Goal: Transaction & Acquisition: Purchase product/service

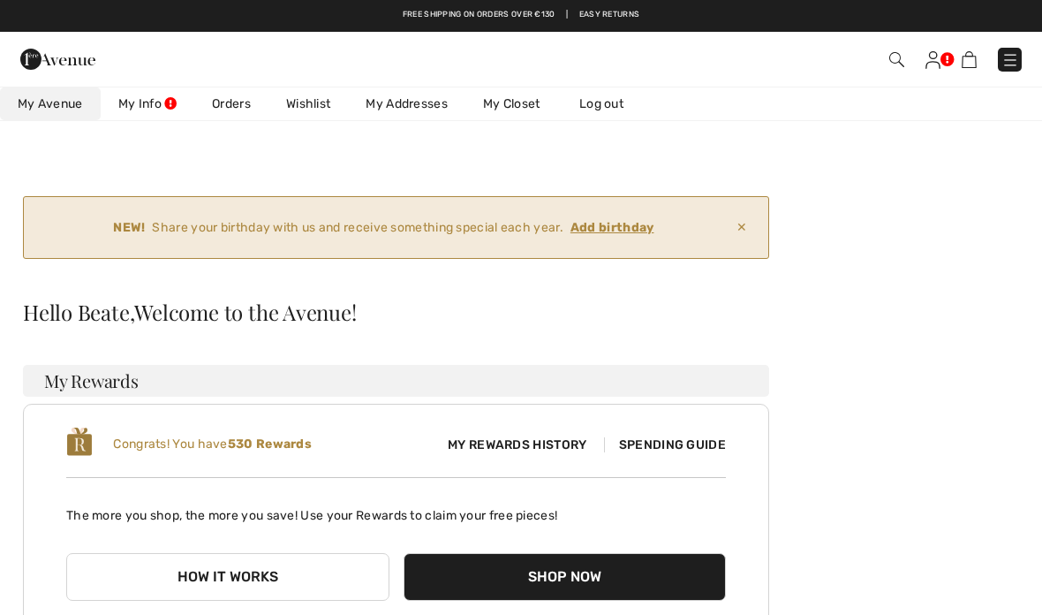
click at [940, 61] on img at bounding box center [933, 60] width 15 height 18
click at [939, 59] on img at bounding box center [933, 60] width 15 height 18
click at [173, 105] on link "My Info" at bounding box center [148, 103] width 94 height 33
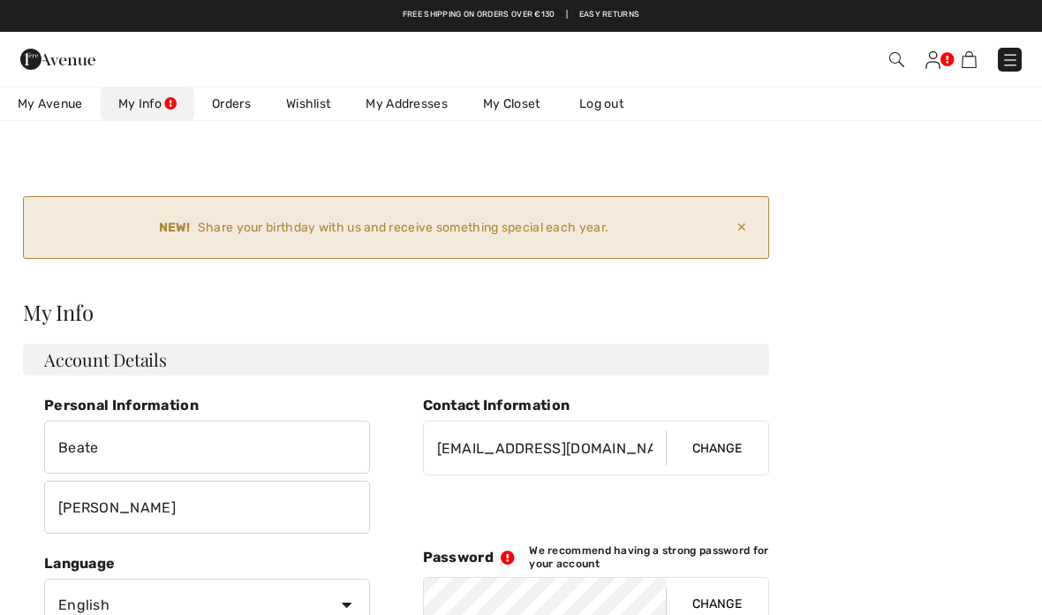
click at [52, 100] on span "My Avenue" at bounding box center [50, 104] width 65 height 19
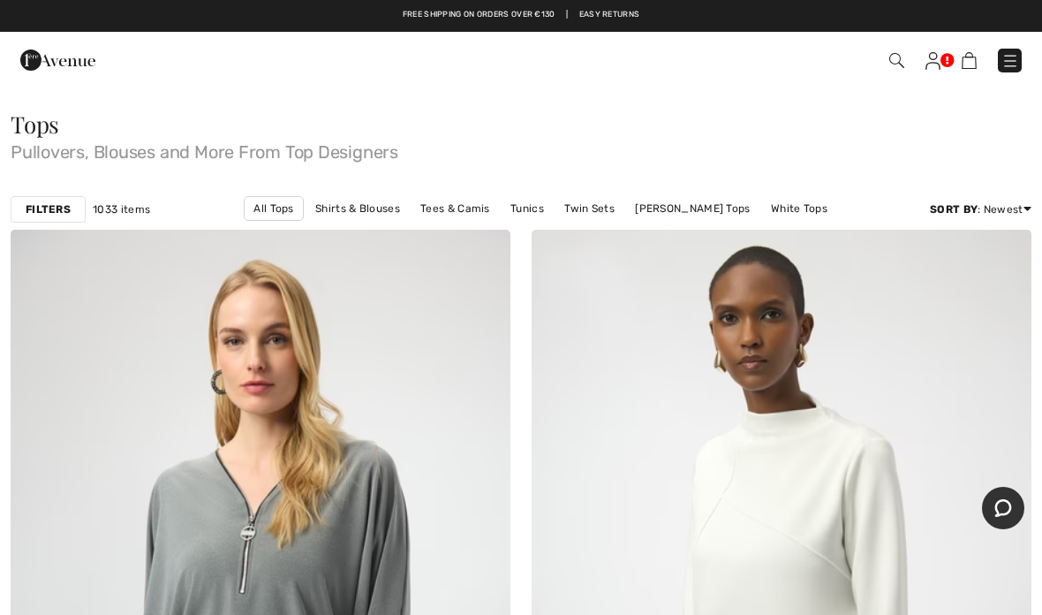
click at [897, 65] on img at bounding box center [896, 60] width 15 height 15
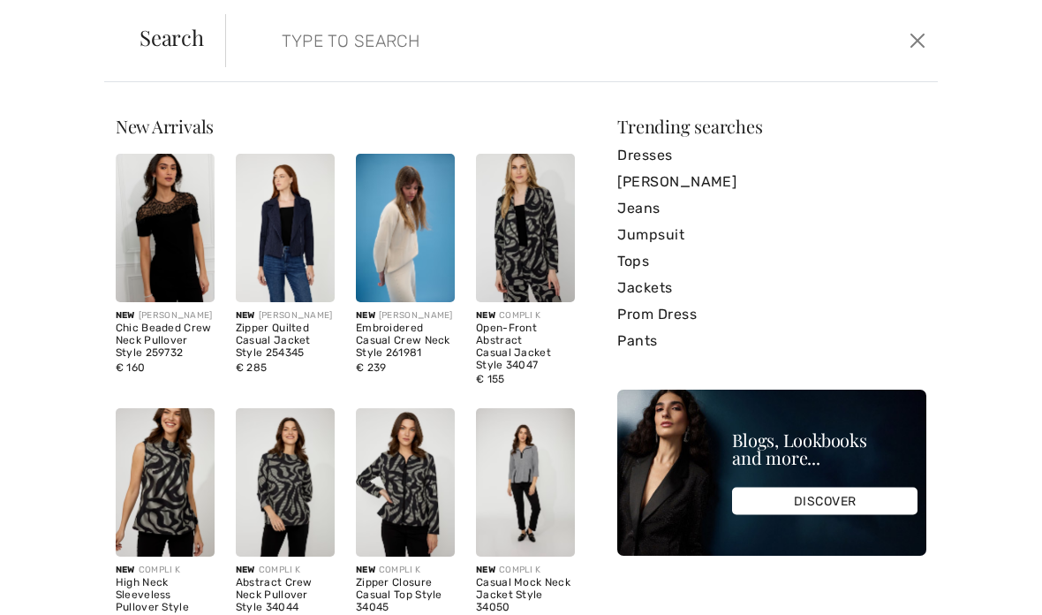
click at [269, 49] on input "search" at bounding box center [508, 40] width 478 height 53
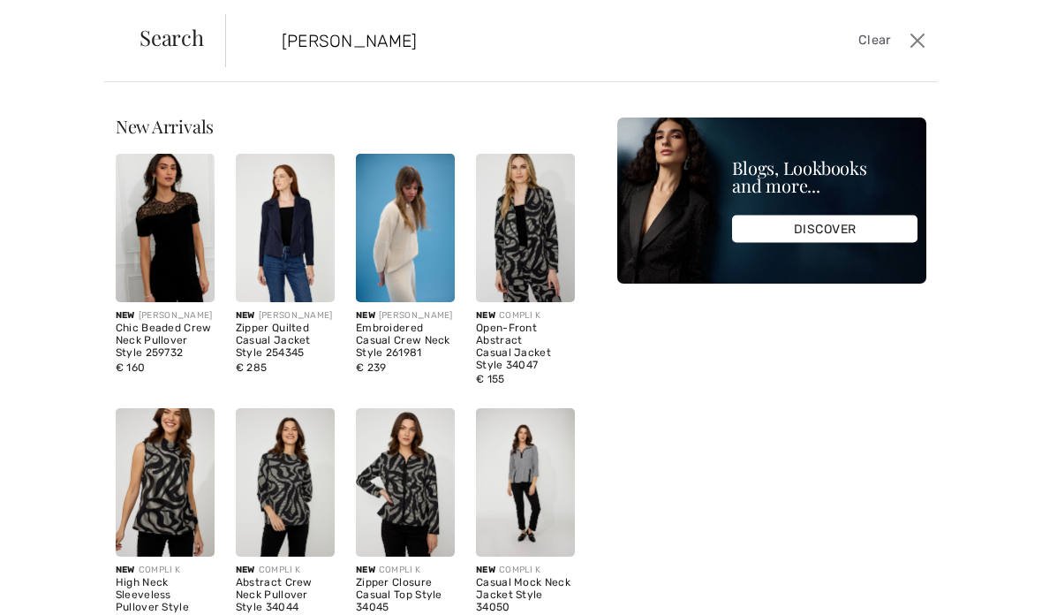
type input "[PERSON_NAME]"
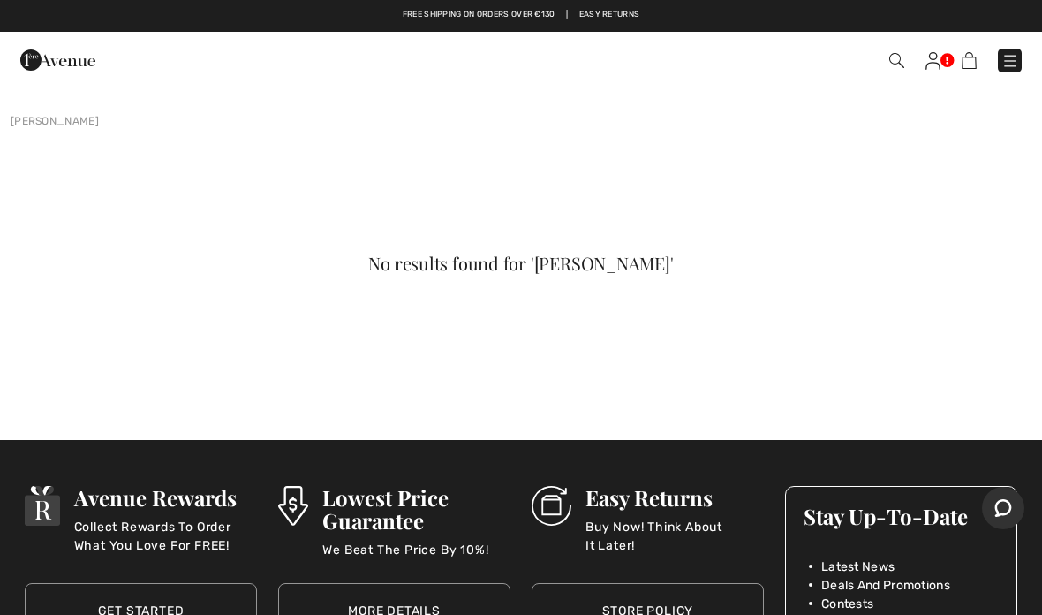
click at [899, 68] on img at bounding box center [896, 60] width 15 height 15
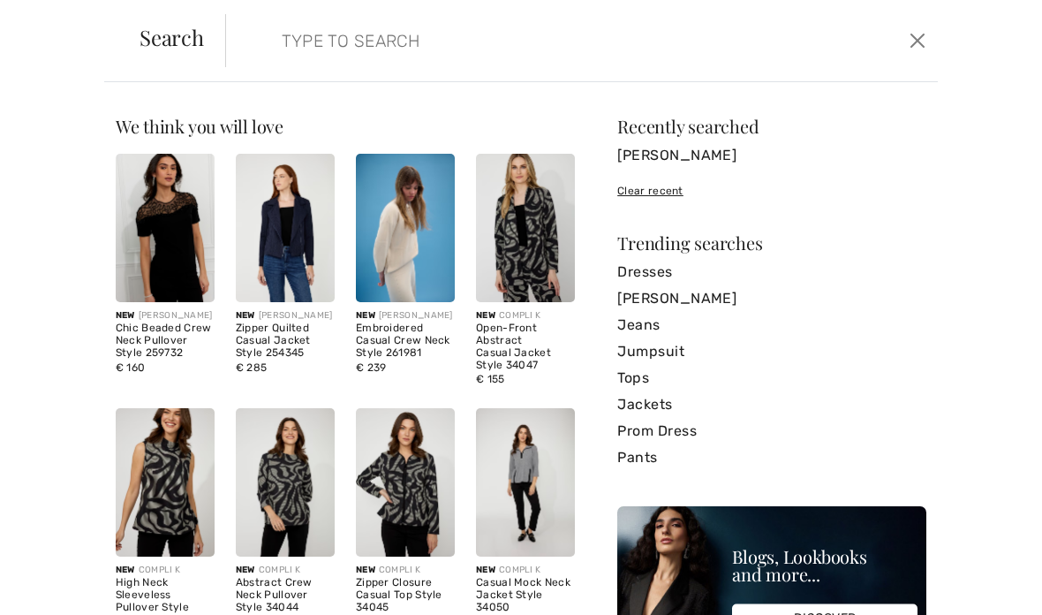
click at [904, 82] on div "We think you will love New FRANK LYMAN Chic Beaded Crew Neck Pullover Style 259…" at bounding box center [521, 348] width 1042 height 533
click at [911, 117] on div "Recently searched" at bounding box center [771, 126] width 309 height 18
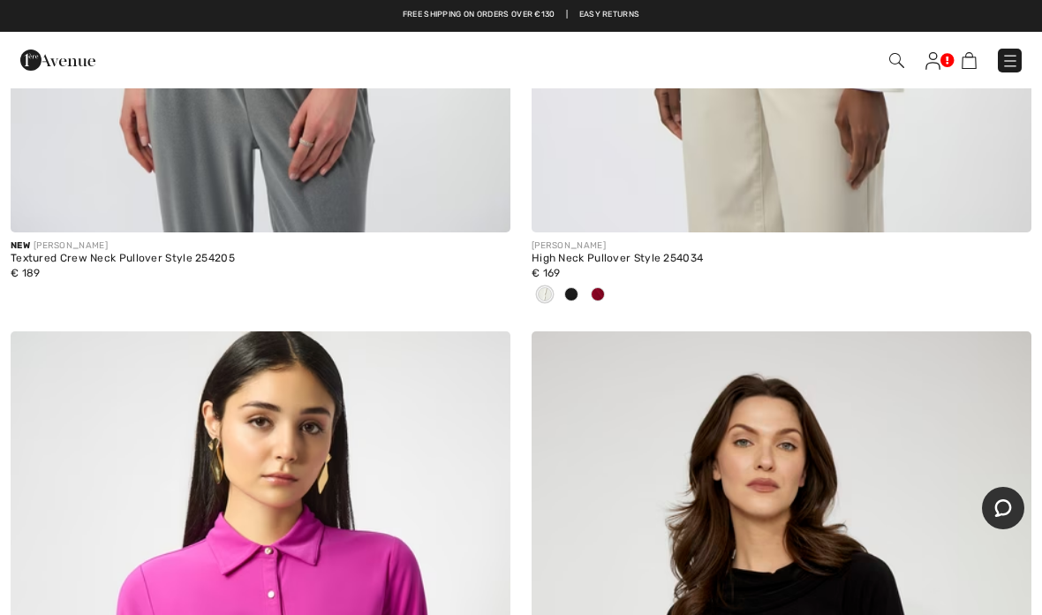
click at [900, 68] on img at bounding box center [896, 60] width 15 height 15
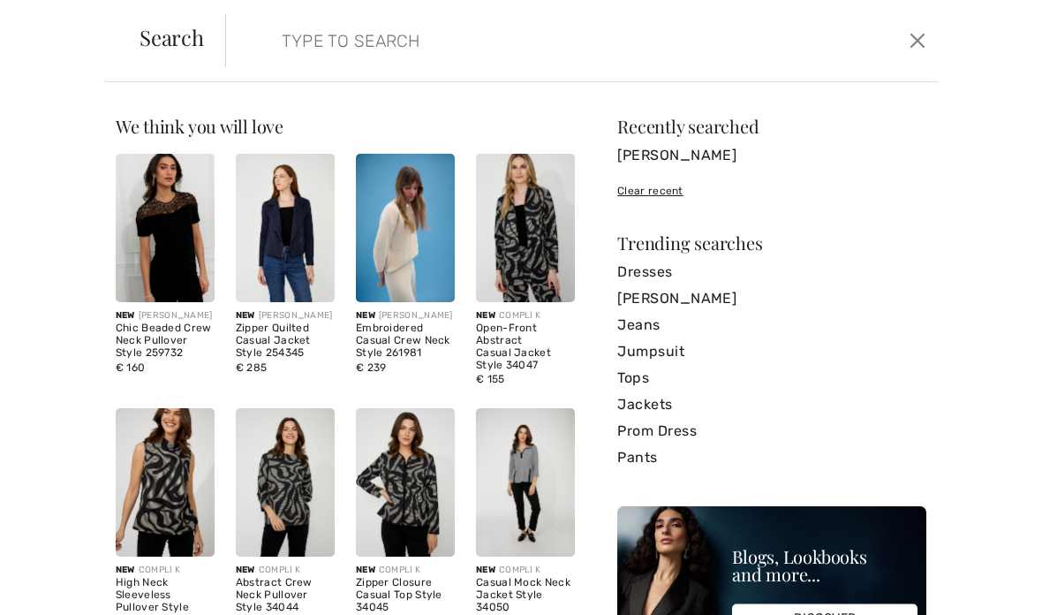
click at [297, 45] on input "search" at bounding box center [508, 40] width 478 height 53
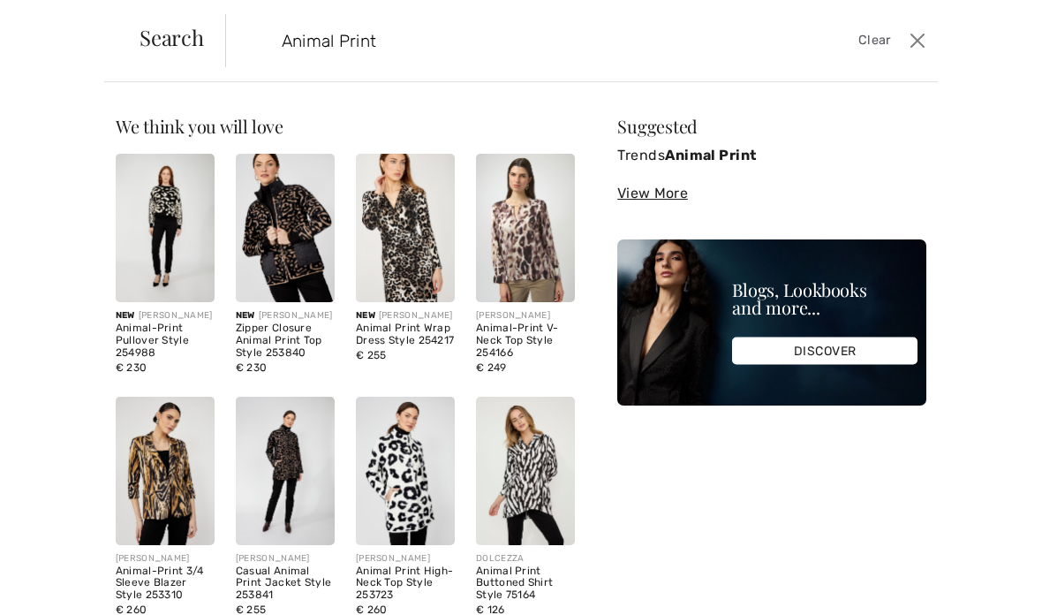
type input "Animal Print"
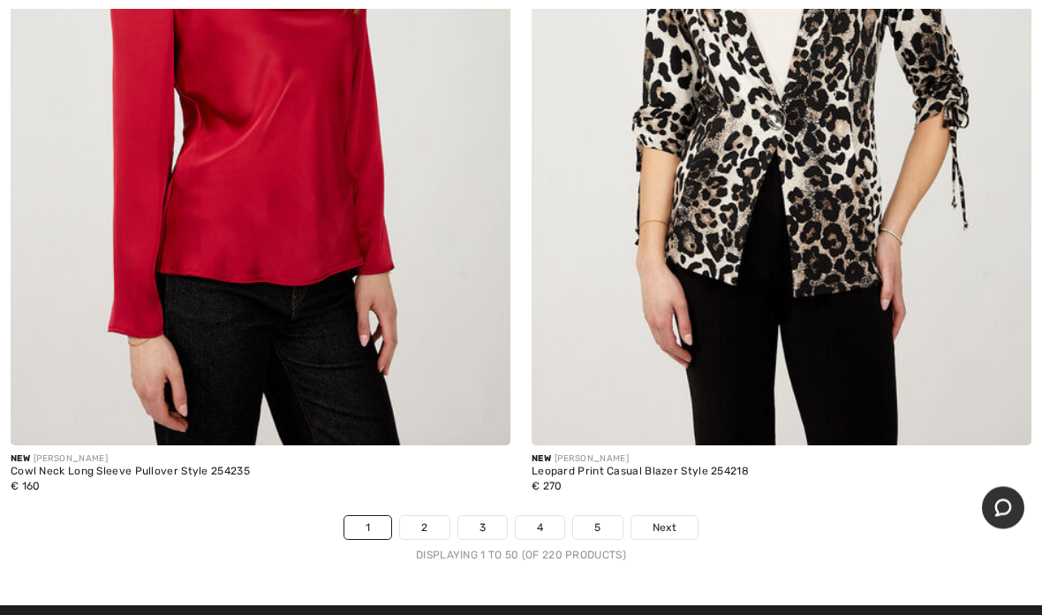
scroll to position [21183, 0]
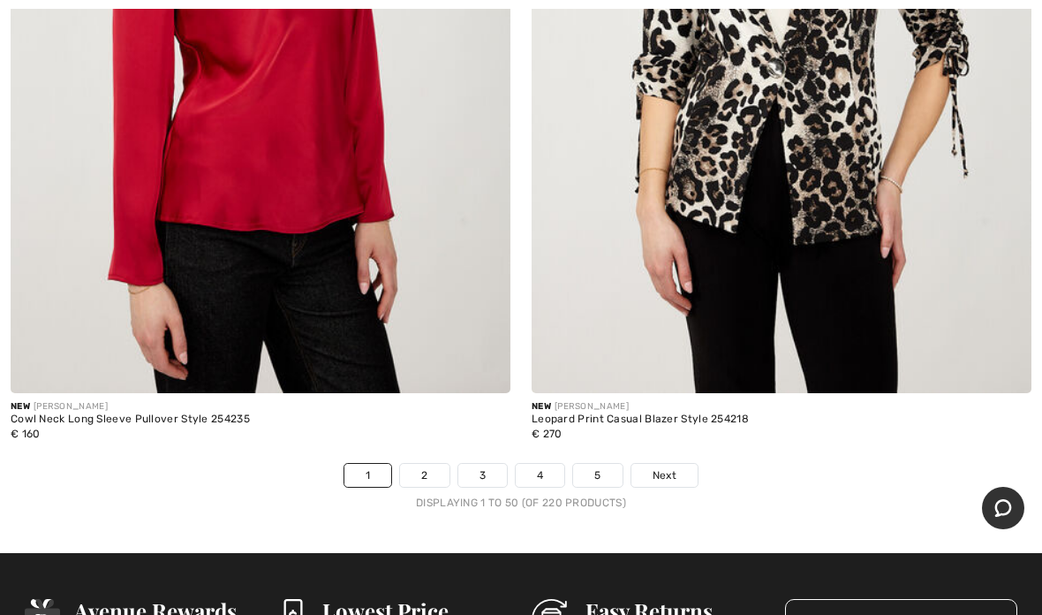
click at [436, 464] on link "2" at bounding box center [424, 475] width 49 height 23
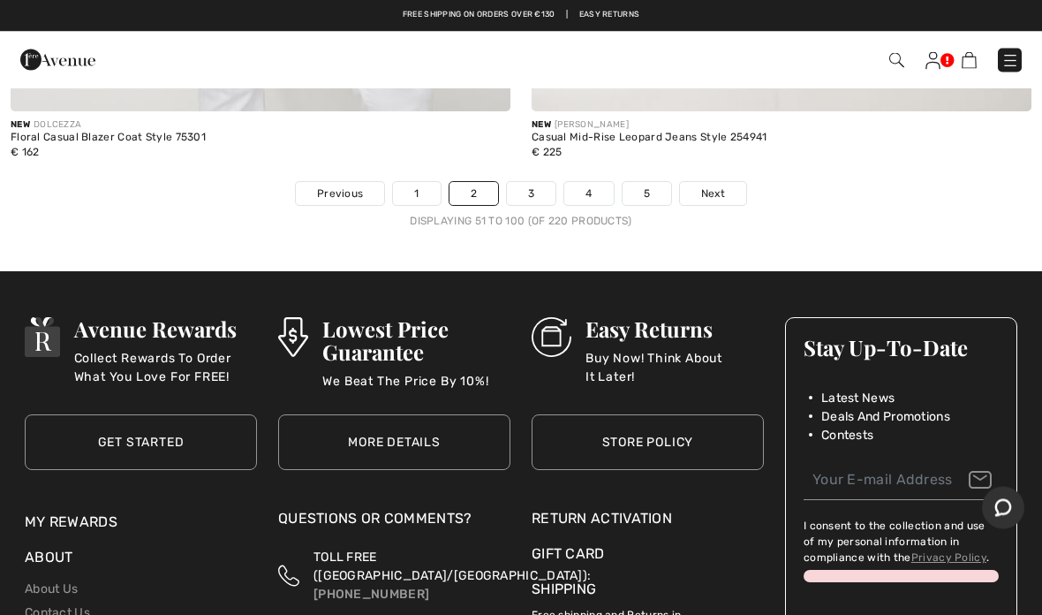
scroll to position [21398, 0]
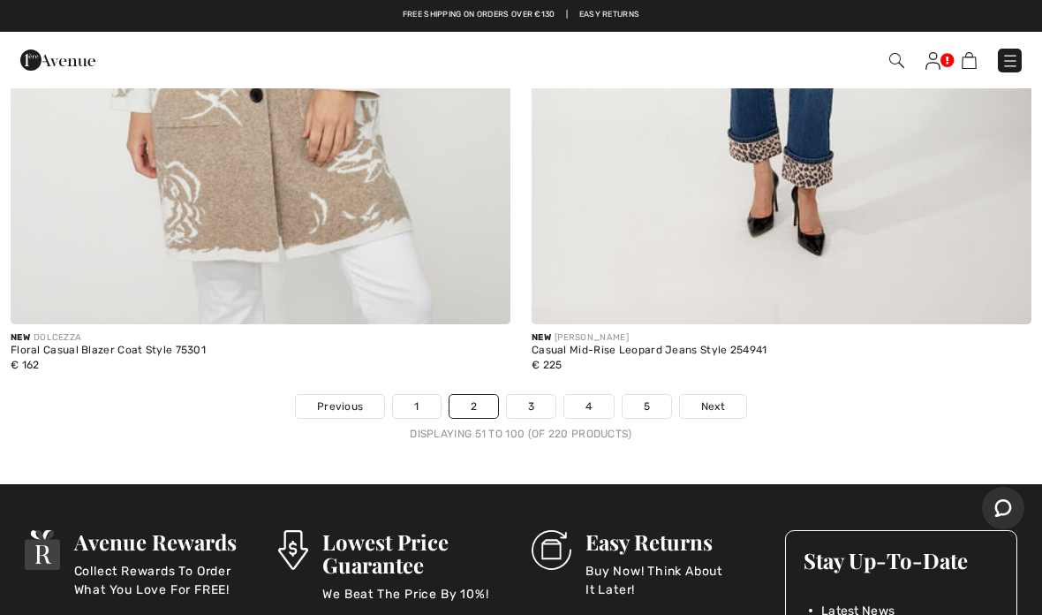
click at [539, 395] on link "3" at bounding box center [531, 406] width 49 height 23
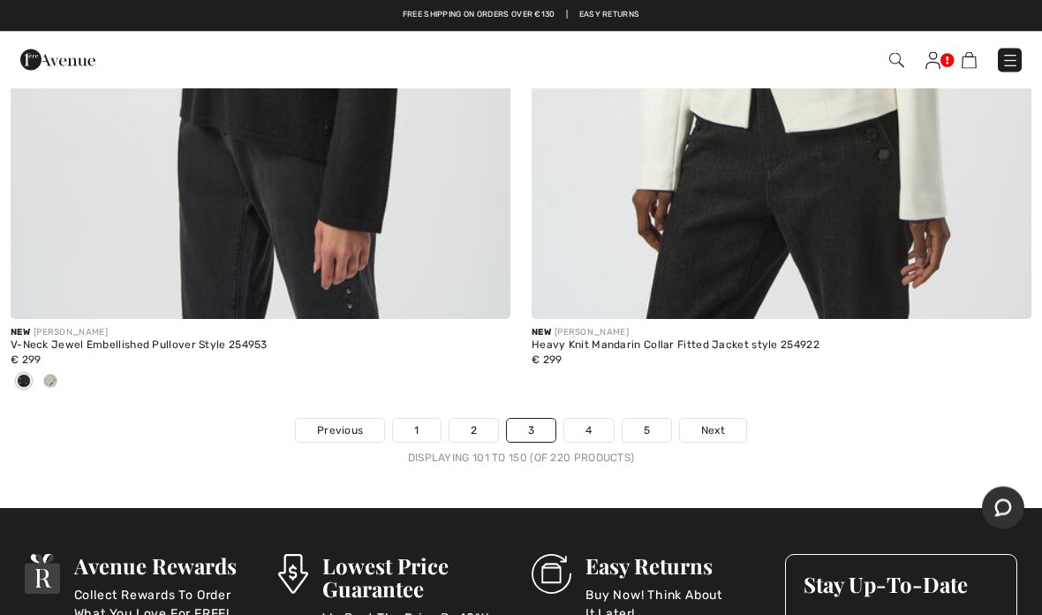
scroll to position [21332, 0]
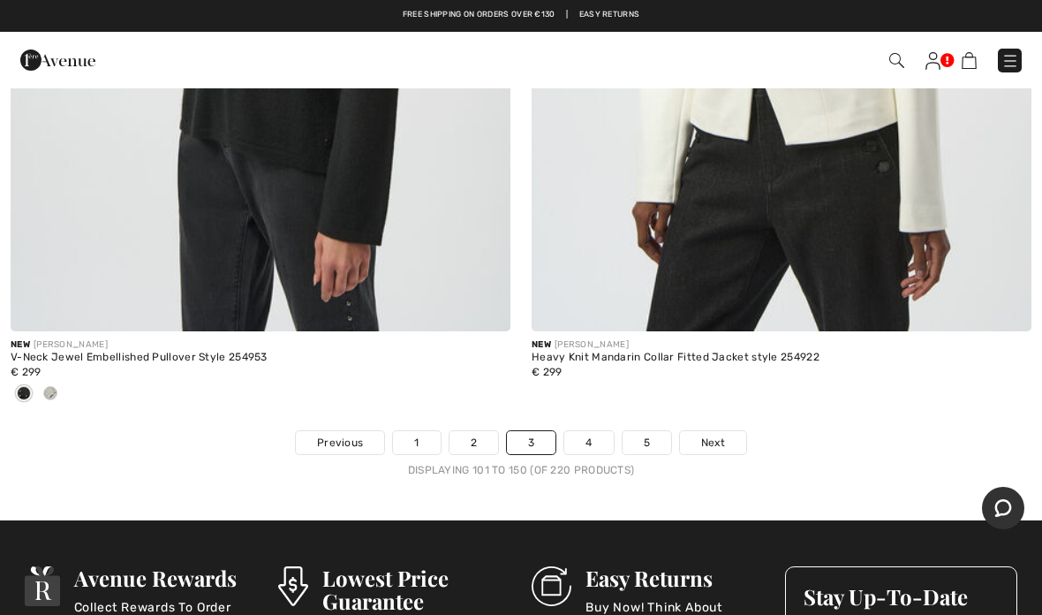
click at [602, 431] on link "4" at bounding box center [588, 442] width 49 height 23
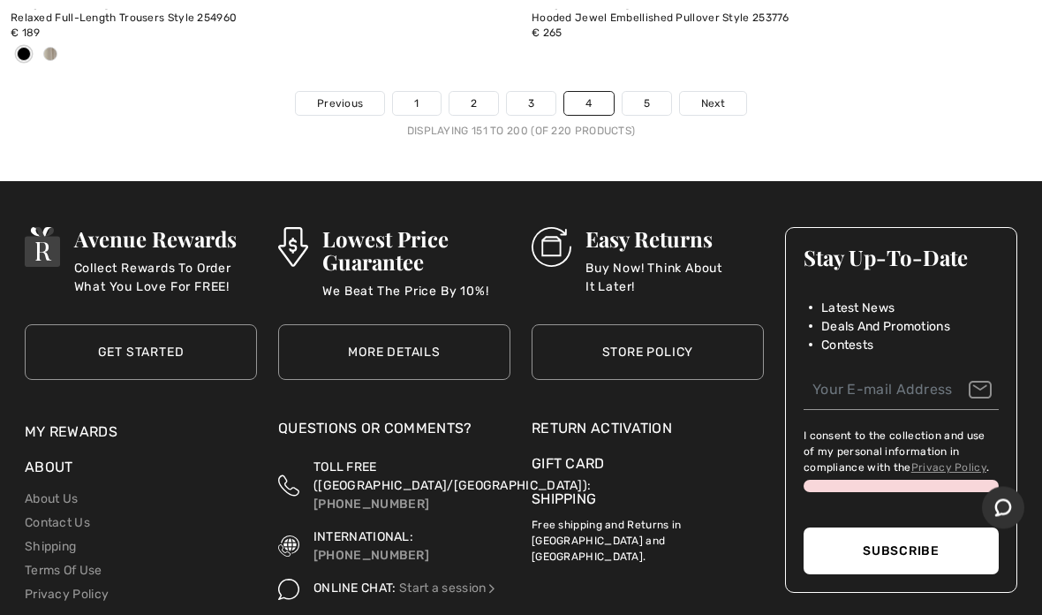
scroll to position [21671, 0]
click at [658, 92] on link "5" at bounding box center [647, 103] width 49 height 23
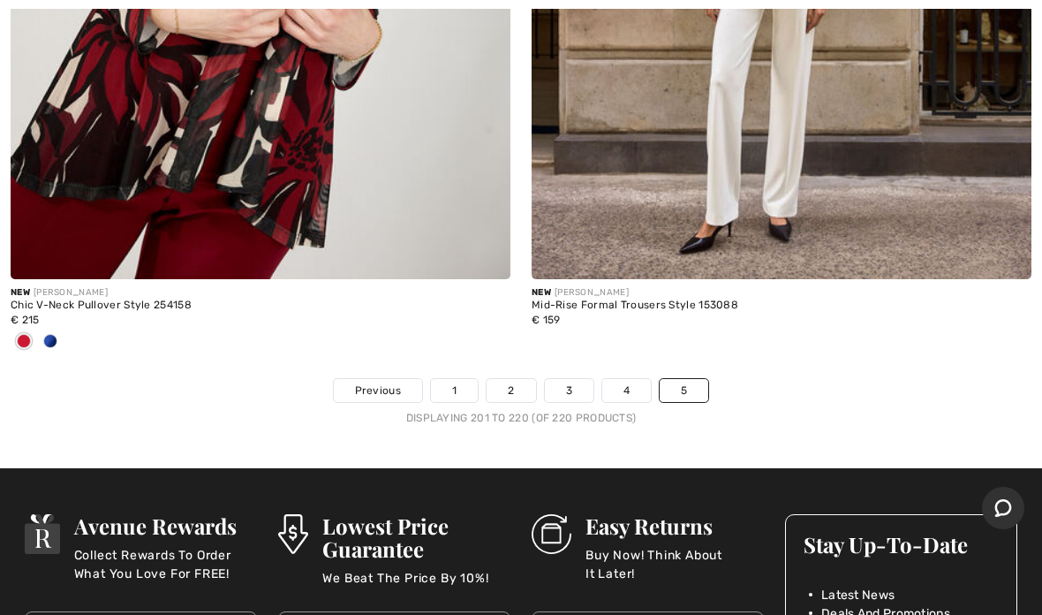
scroll to position [8415, 0]
